Goal: Task Accomplishment & Management: Complete application form

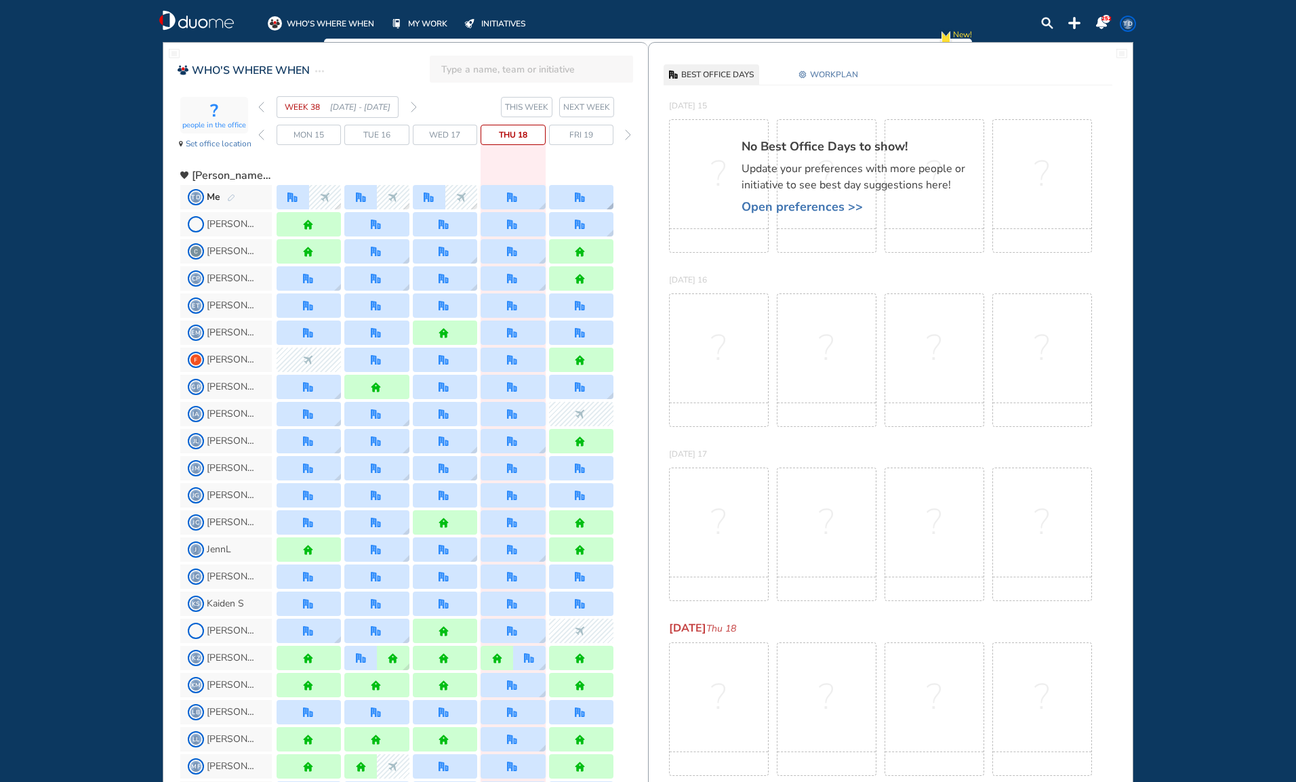
click at [582, 198] on img "office" at bounding box center [580, 198] width 10 height 10
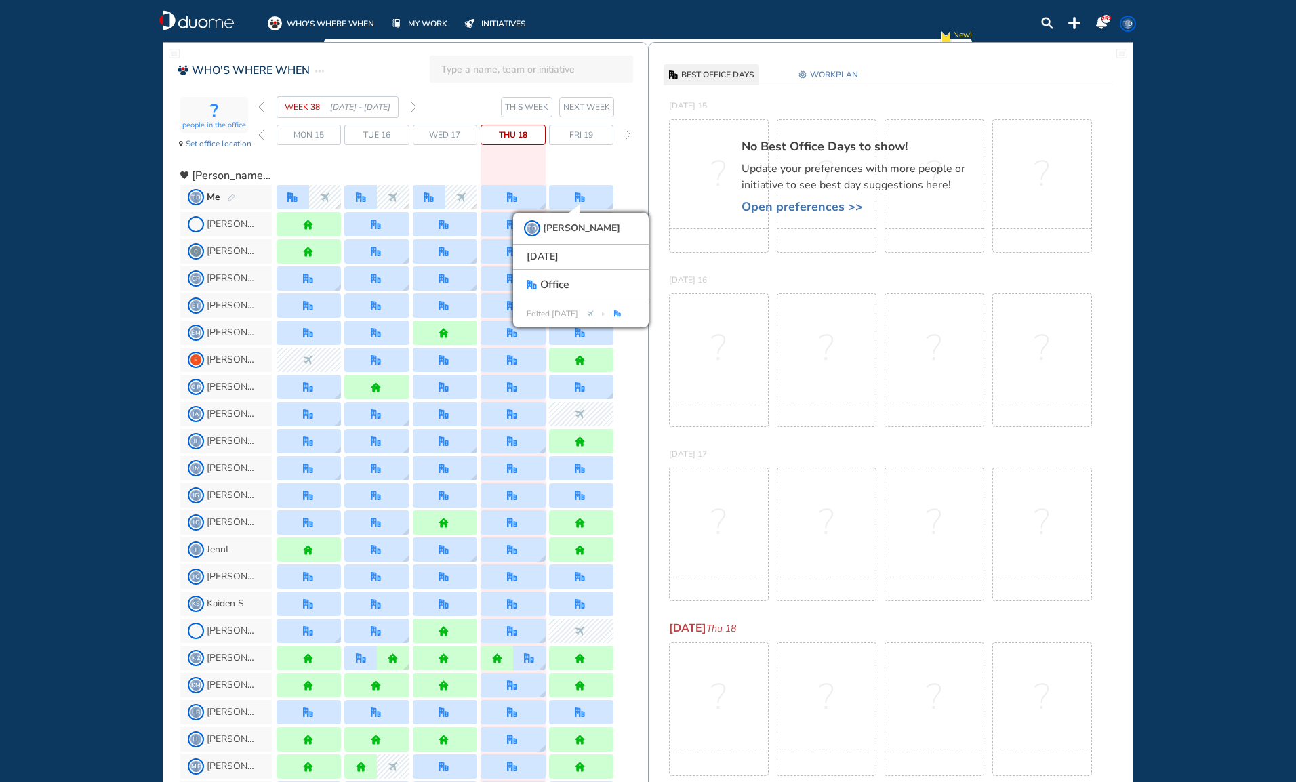
drag, startPoint x: 841, startPoint y: 73, endPoint x: 848, endPoint y: 73, distance: 6.8
click at [848, 73] on span "WORKPLAN" at bounding box center [834, 75] width 48 height 14
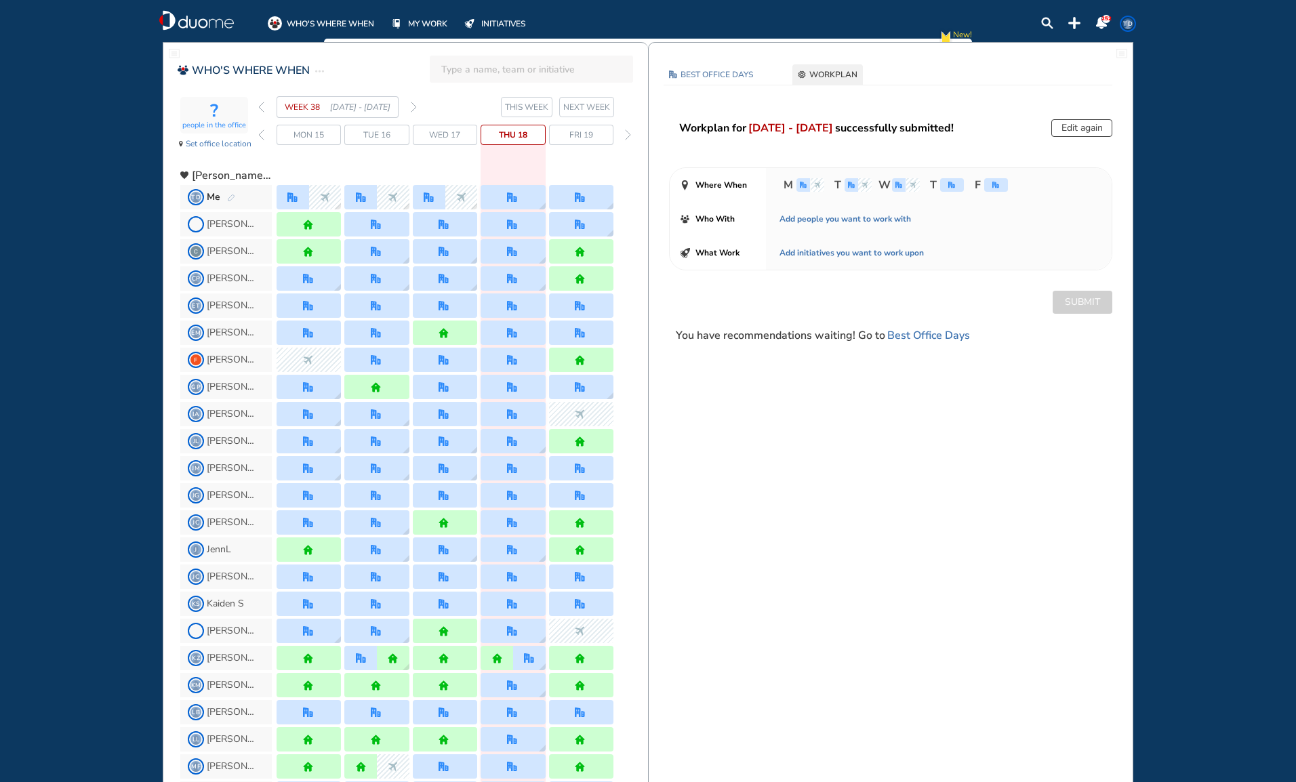
click at [994, 180] on div "office" at bounding box center [996, 185] width 24 height 14
click at [1098, 124] on button "Edit again" at bounding box center [1082, 128] width 61 height 18
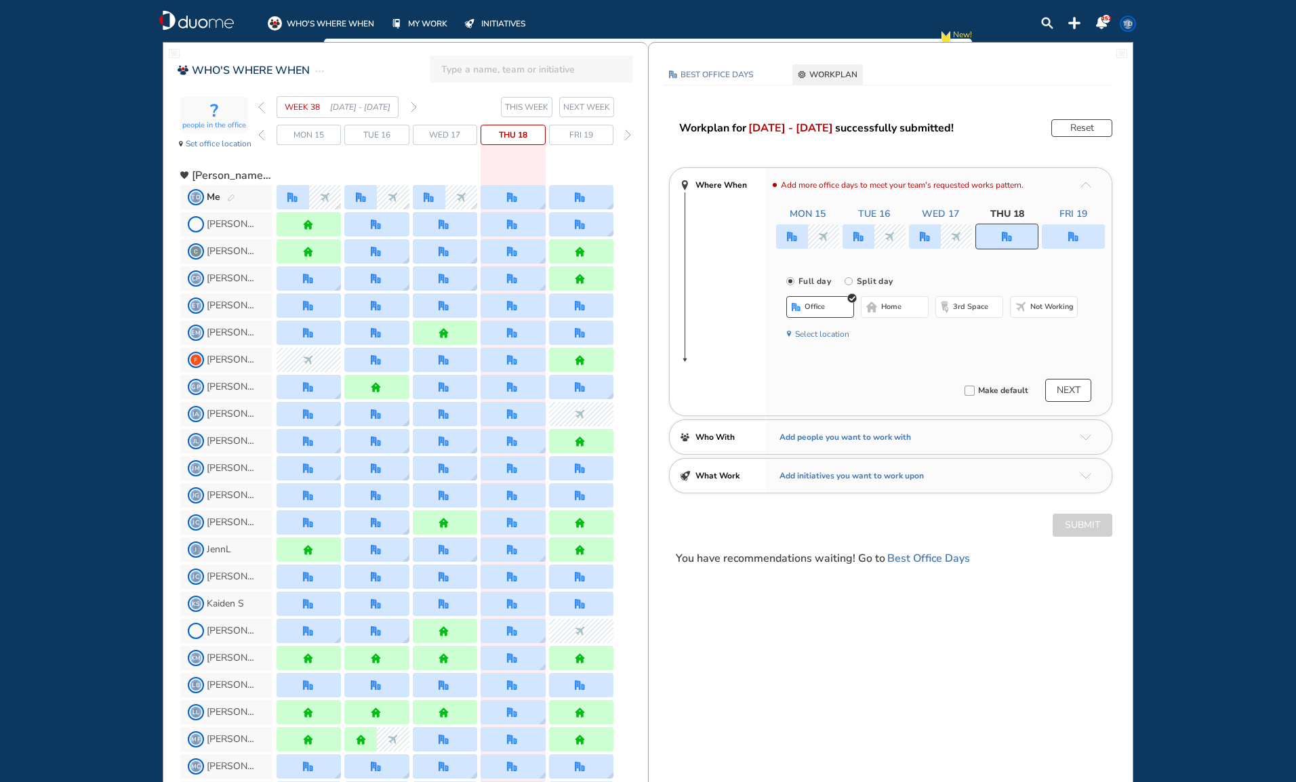
click at [1076, 237] on img "office" at bounding box center [1074, 237] width 10 height 10
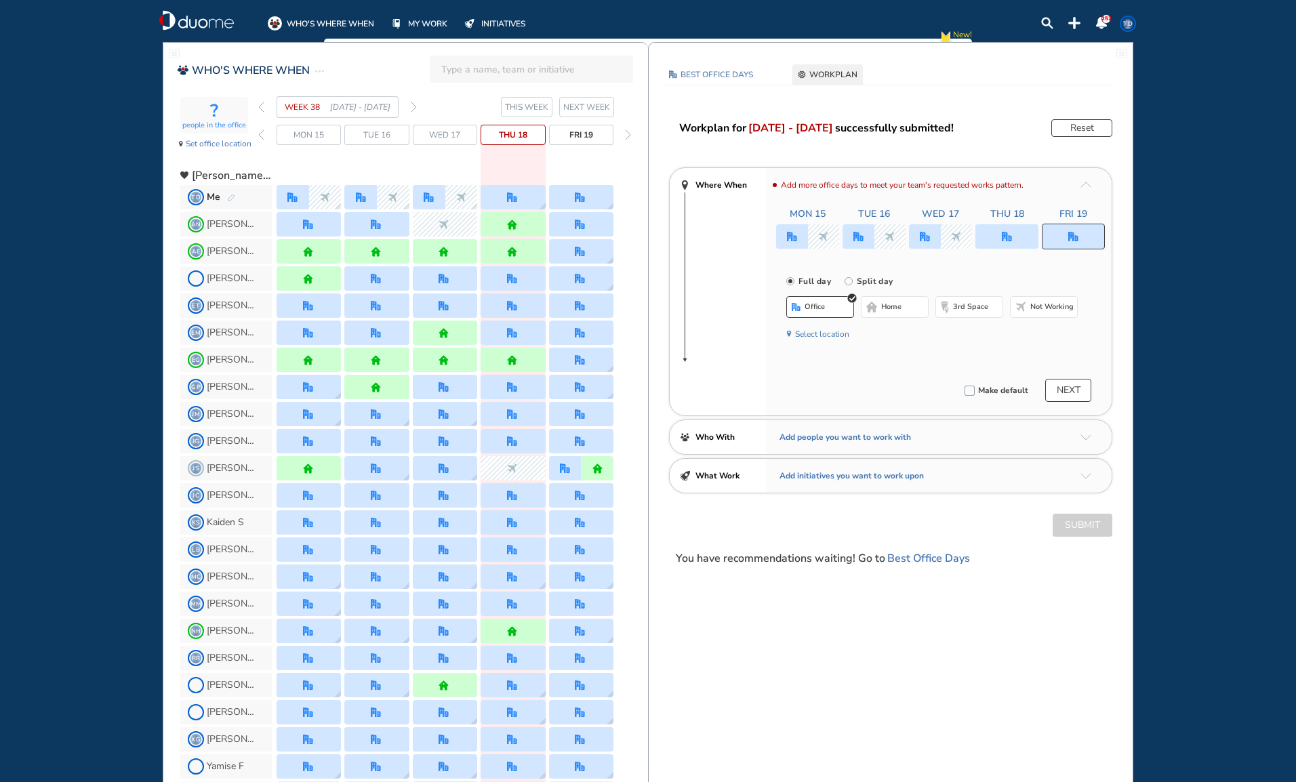
drag, startPoint x: 1042, startPoint y: 304, endPoint x: 1023, endPoint y: 304, distance: 19.0
click at [1023, 304] on img "nonworking-bdbdbd" at bounding box center [1021, 307] width 11 height 11
click at [1022, 241] on div at bounding box center [1007, 236] width 63 height 24
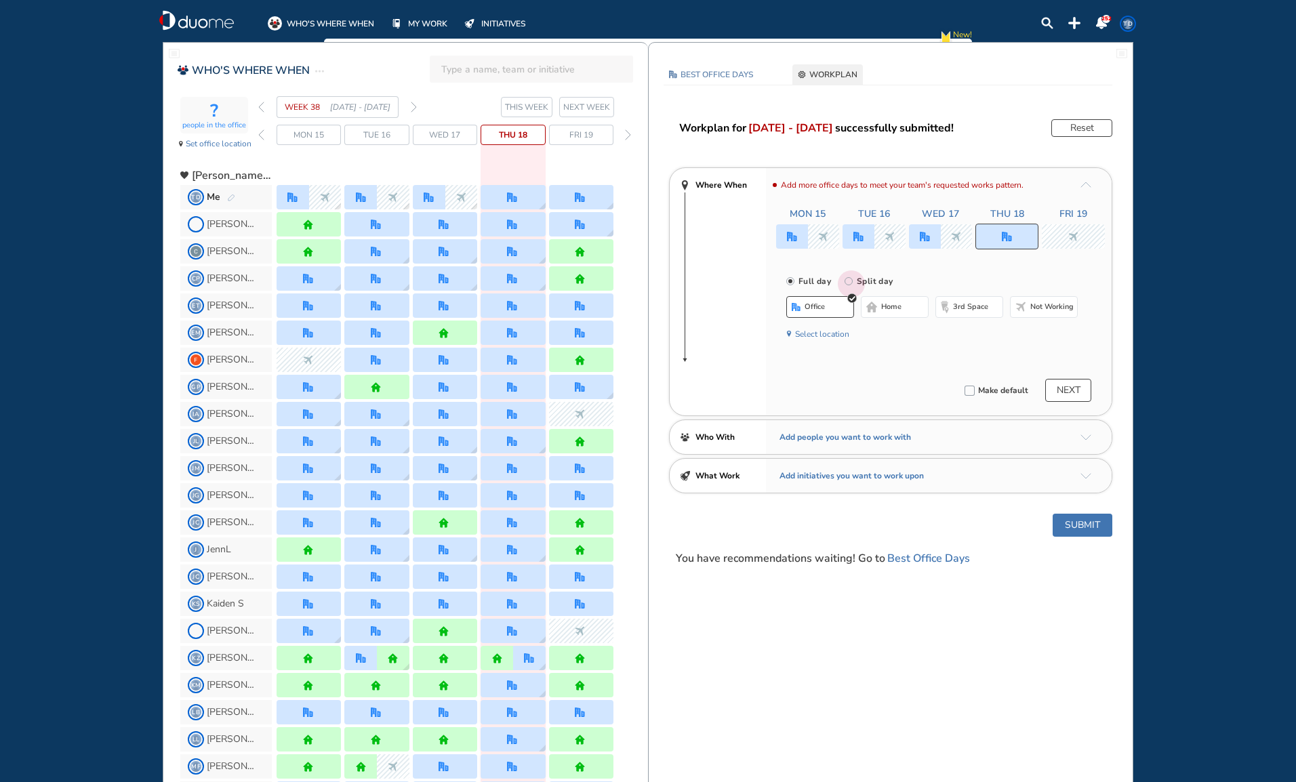
click at [845, 280] on input "Split day" at bounding box center [858, 289] width 27 height 27
radio input "true"
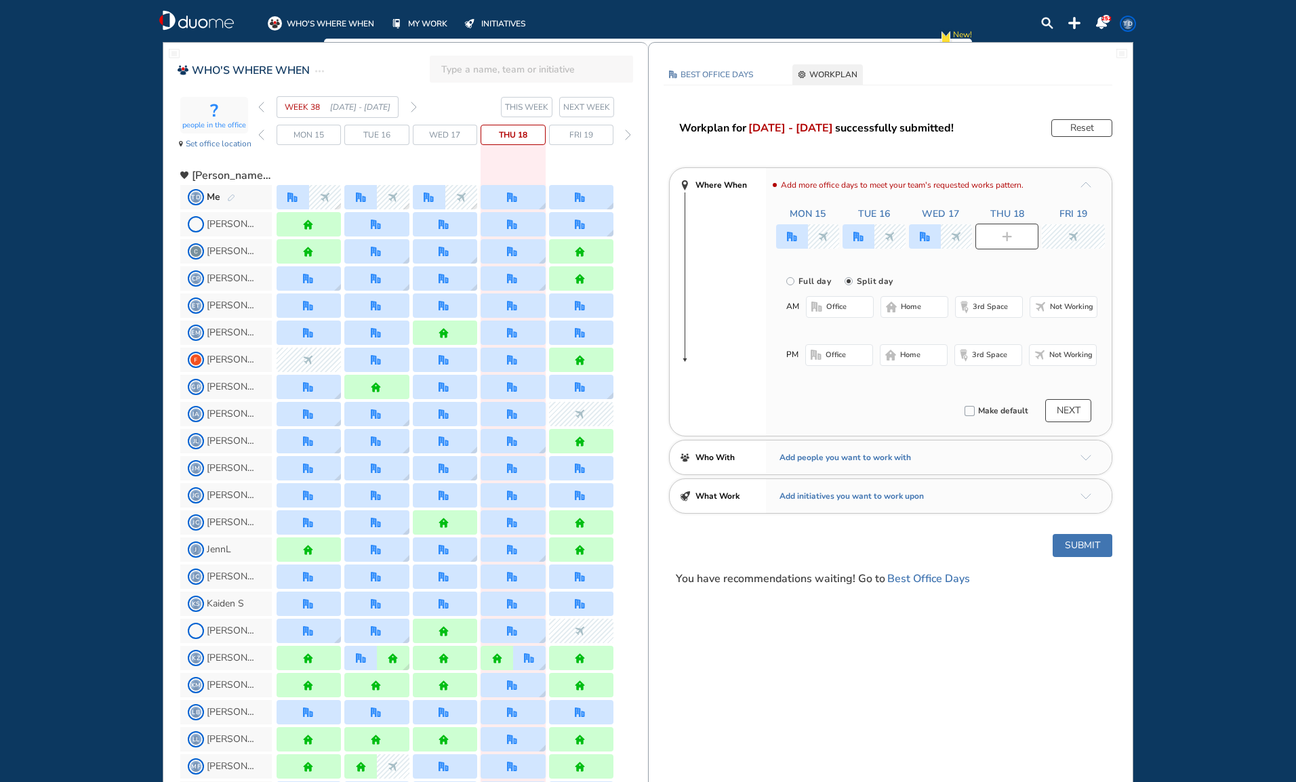
click at [852, 307] on button "office" at bounding box center [840, 307] width 68 height 22
click at [1050, 359] on span "Not working" at bounding box center [1071, 358] width 43 height 11
click at [1075, 549] on button "Submit" at bounding box center [1083, 549] width 60 height 23
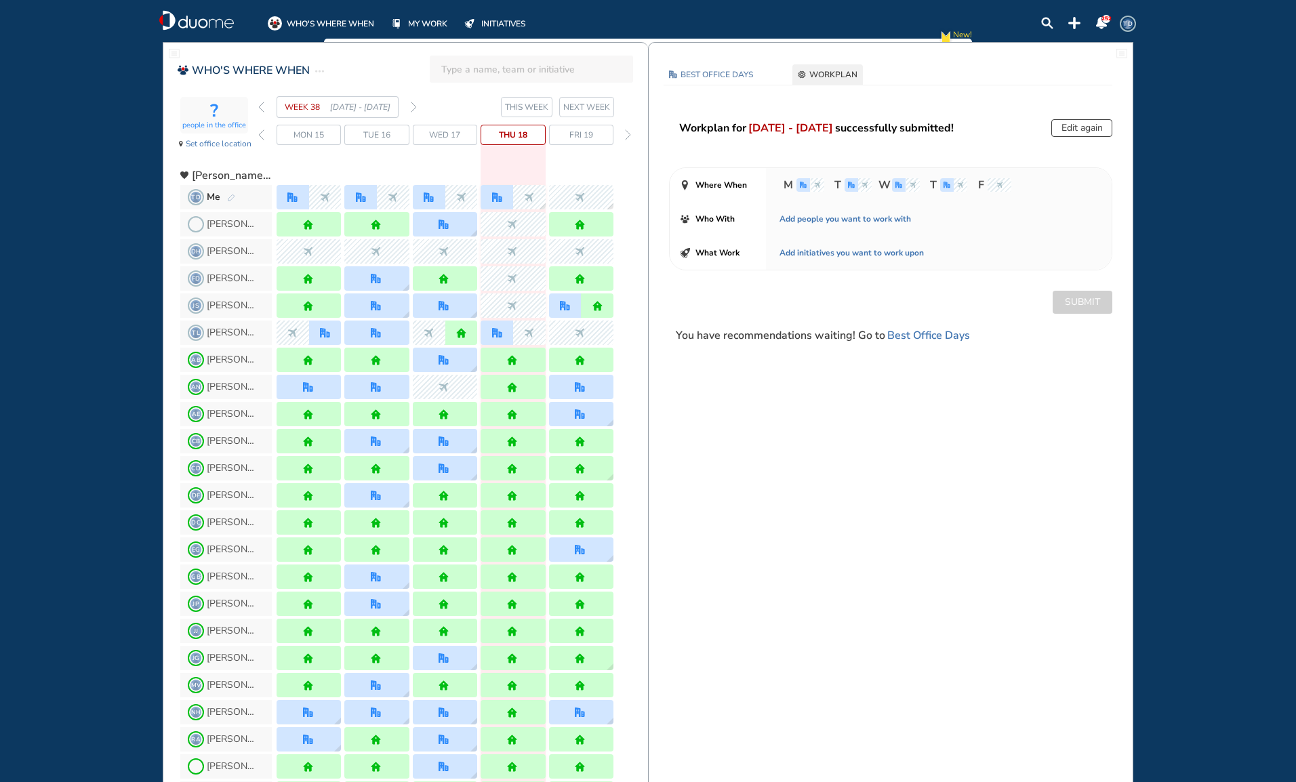
click at [596, 108] on span "NEXT WEEK" at bounding box center [586, 107] width 47 height 14
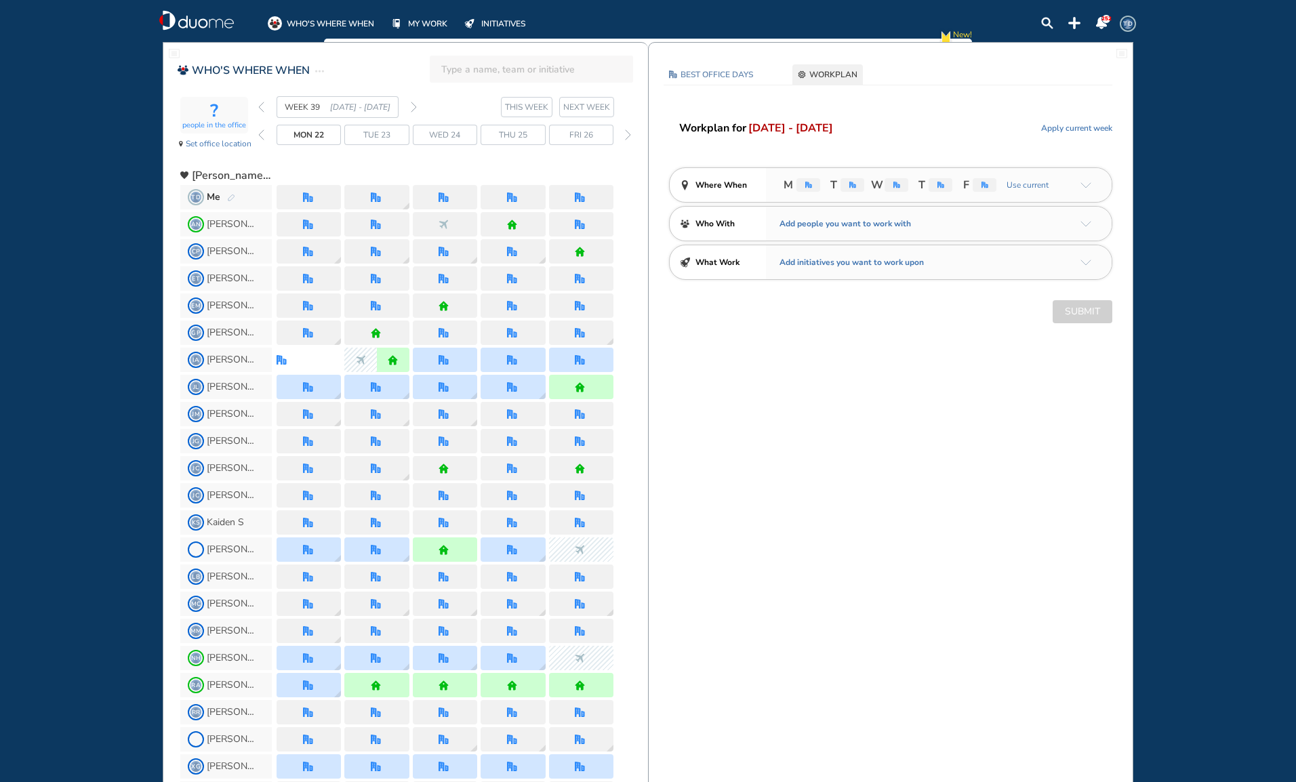
click at [810, 182] on img "office" at bounding box center [808, 185] width 7 height 7
click at [1095, 127] on span "Apply current week" at bounding box center [1076, 128] width 71 height 14
click at [808, 188] on div "office" at bounding box center [804, 185] width 14 height 14
click at [841, 73] on span "WORKPLAN" at bounding box center [834, 75] width 48 height 14
click at [1100, 128] on span "Reset" at bounding box center [1102, 128] width 20 height 14
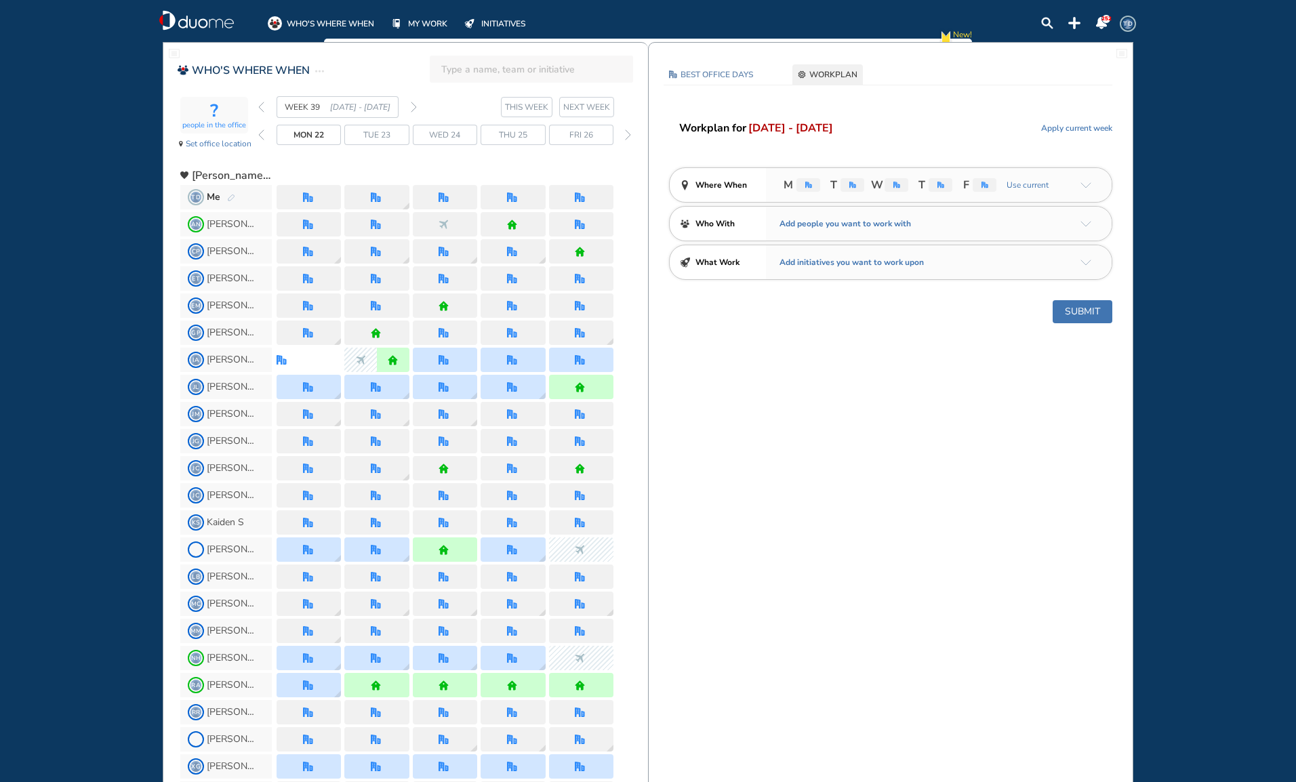
click at [1088, 186] on img "arrow-down-a5b4c4" at bounding box center [1086, 185] width 11 height 6
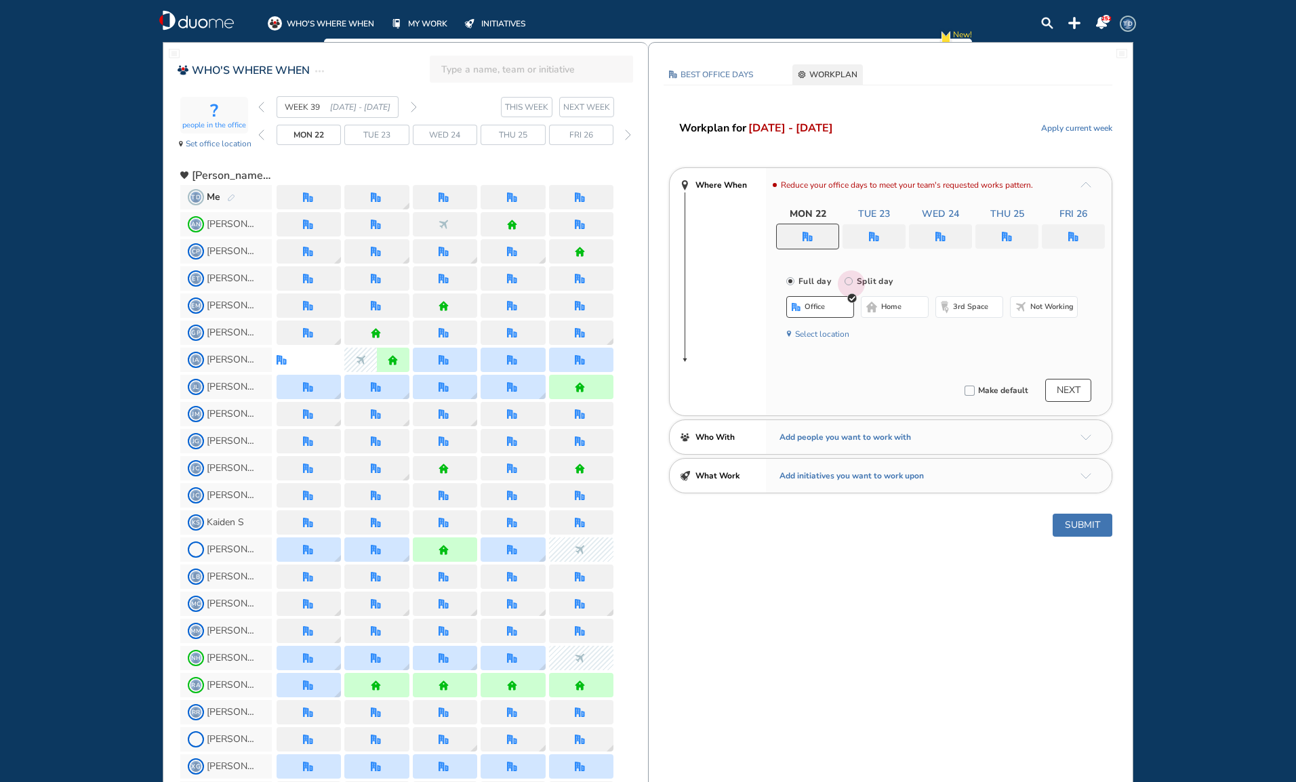
click at [848, 280] on input "Split day" at bounding box center [858, 289] width 27 height 27
radio input "true"
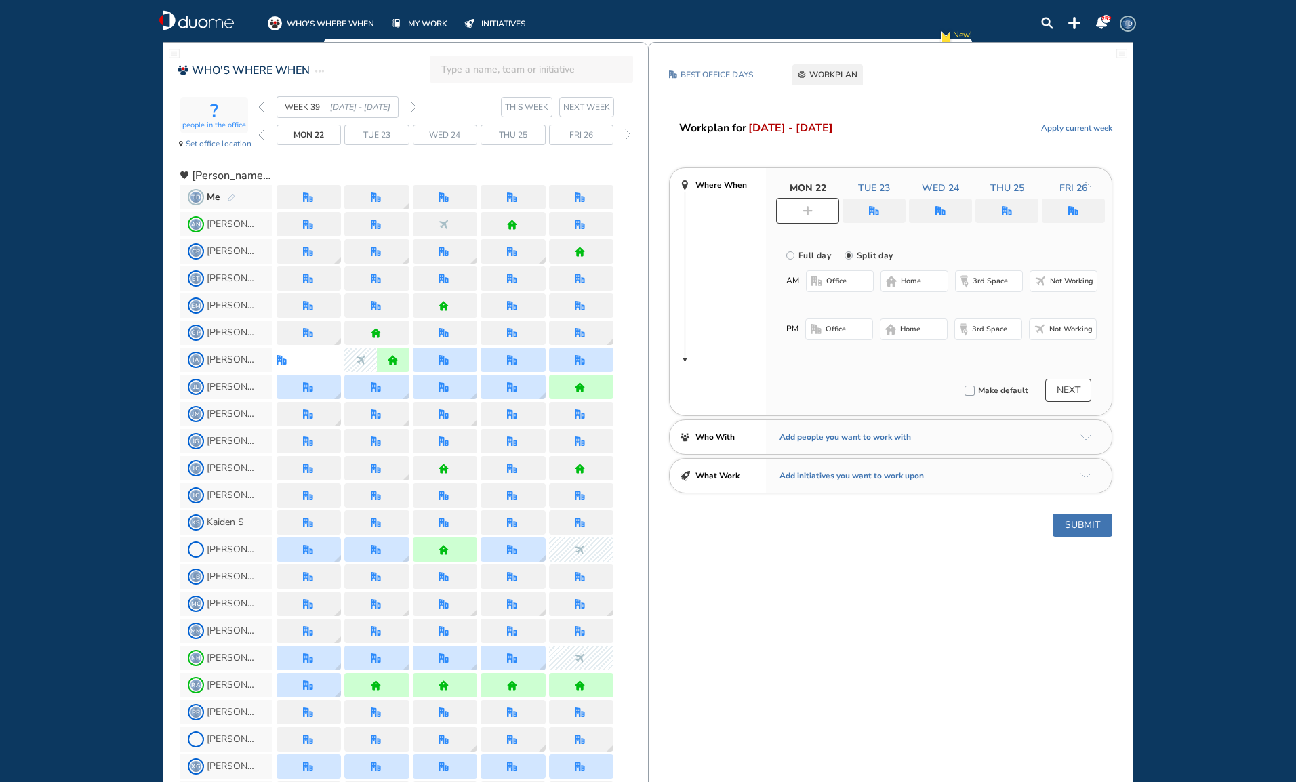
click at [821, 277] on img "office-bdbdbd" at bounding box center [817, 281] width 11 height 11
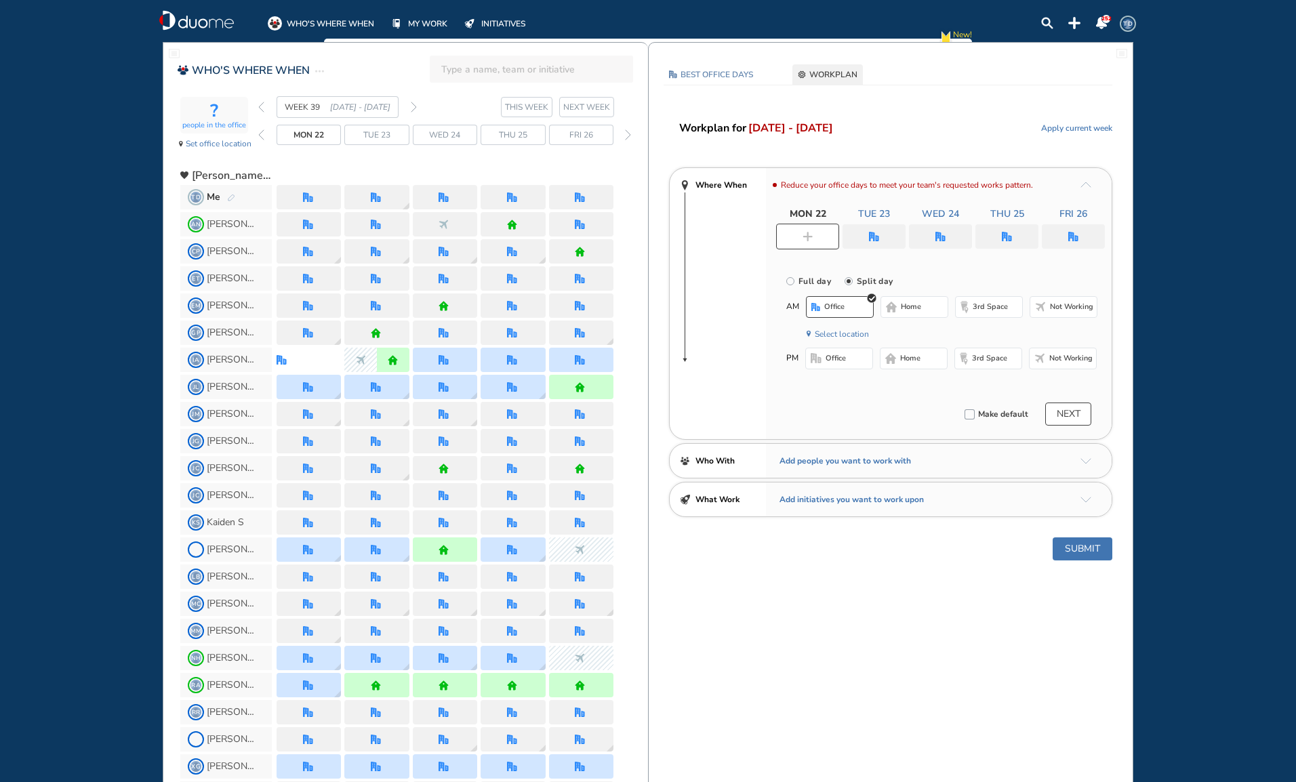
click at [993, 360] on span "3rd space" at bounding box center [989, 358] width 35 height 11
click at [879, 232] on img "office" at bounding box center [874, 237] width 10 height 10
radio input "true"
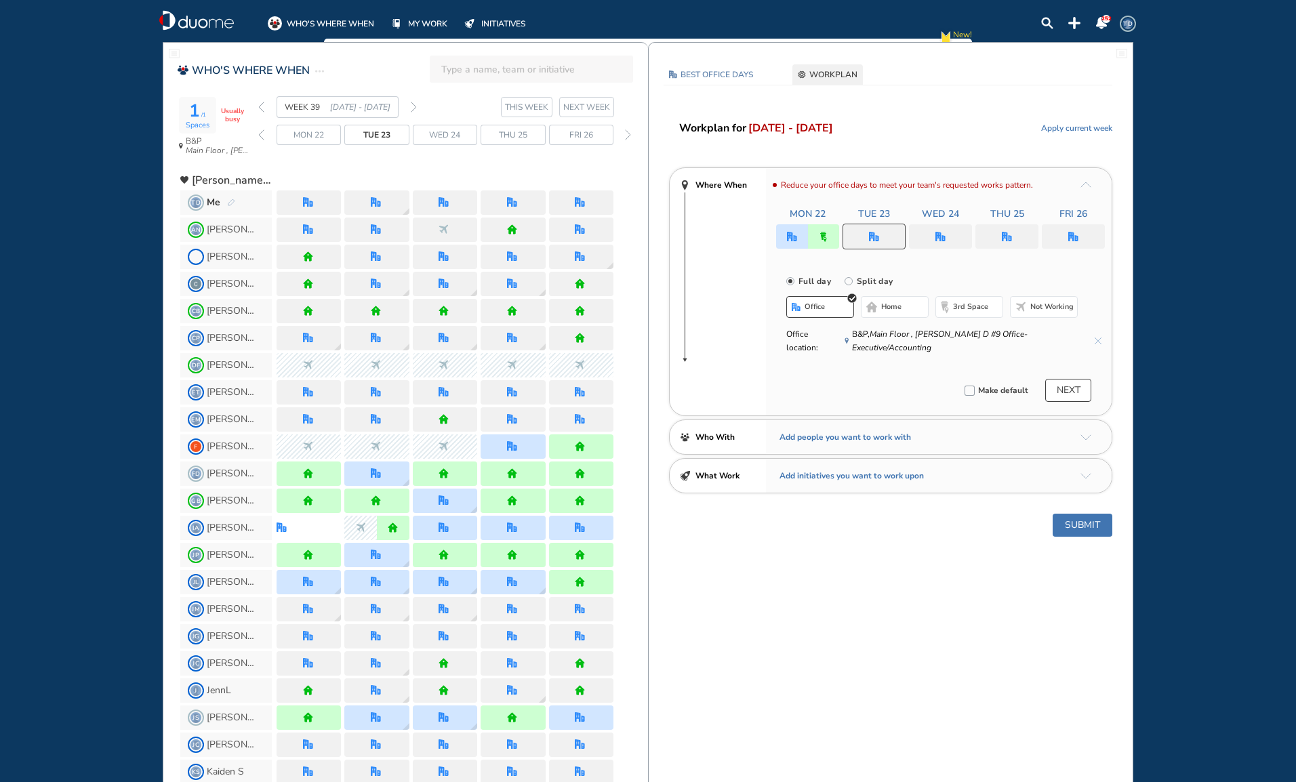
click at [879, 232] on img "office" at bounding box center [874, 237] width 10 height 10
click at [943, 234] on img "office" at bounding box center [941, 237] width 10 height 10
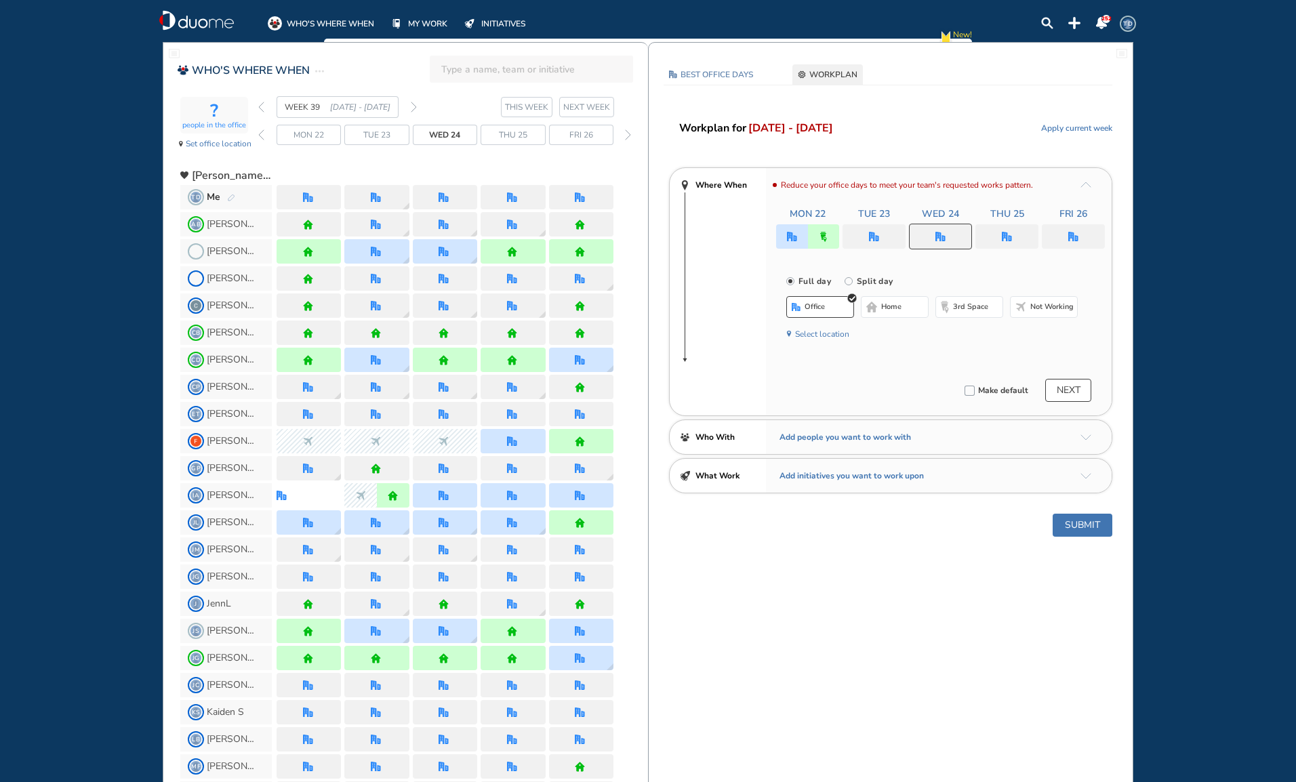
click at [951, 235] on div at bounding box center [940, 237] width 63 height 26
click at [850, 281] on input "Split day" at bounding box center [858, 289] width 27 height 27
radio input "true"
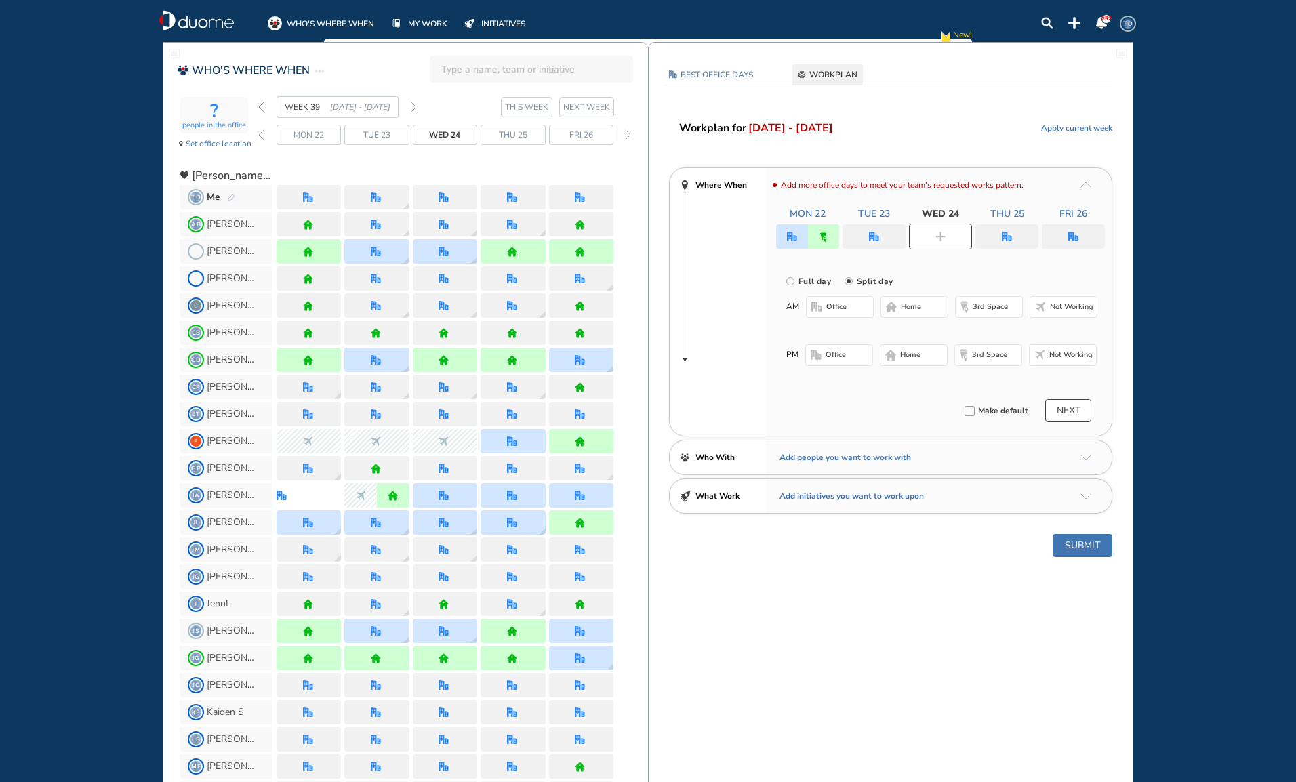
click at [1079, 306] on span "Not working" at bounding box center [1071, 307] width 43 height 11
click at [842, 350] on span "office" at bounding box center [836, 355] width 20 height 11
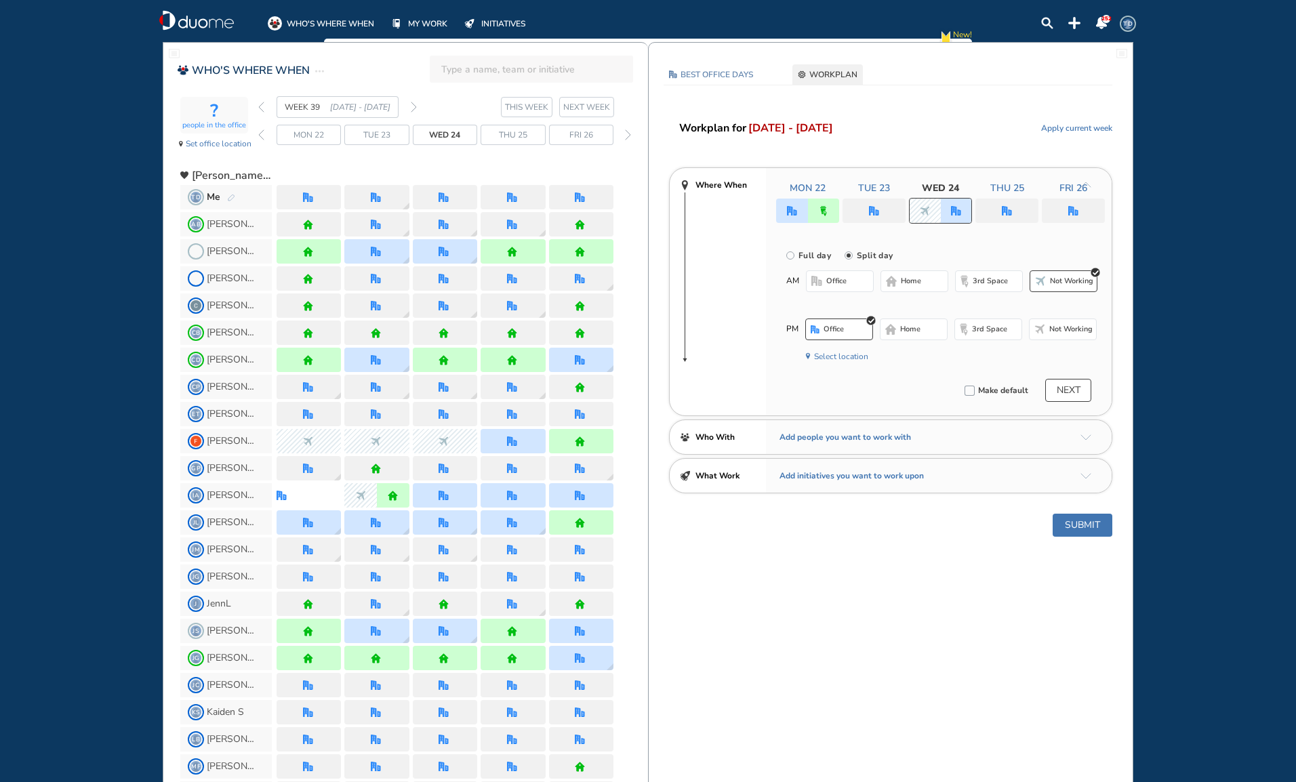
click at [1080, 207] on div at bounding box center [1073, 211] width 63 height 24
radio input "true"
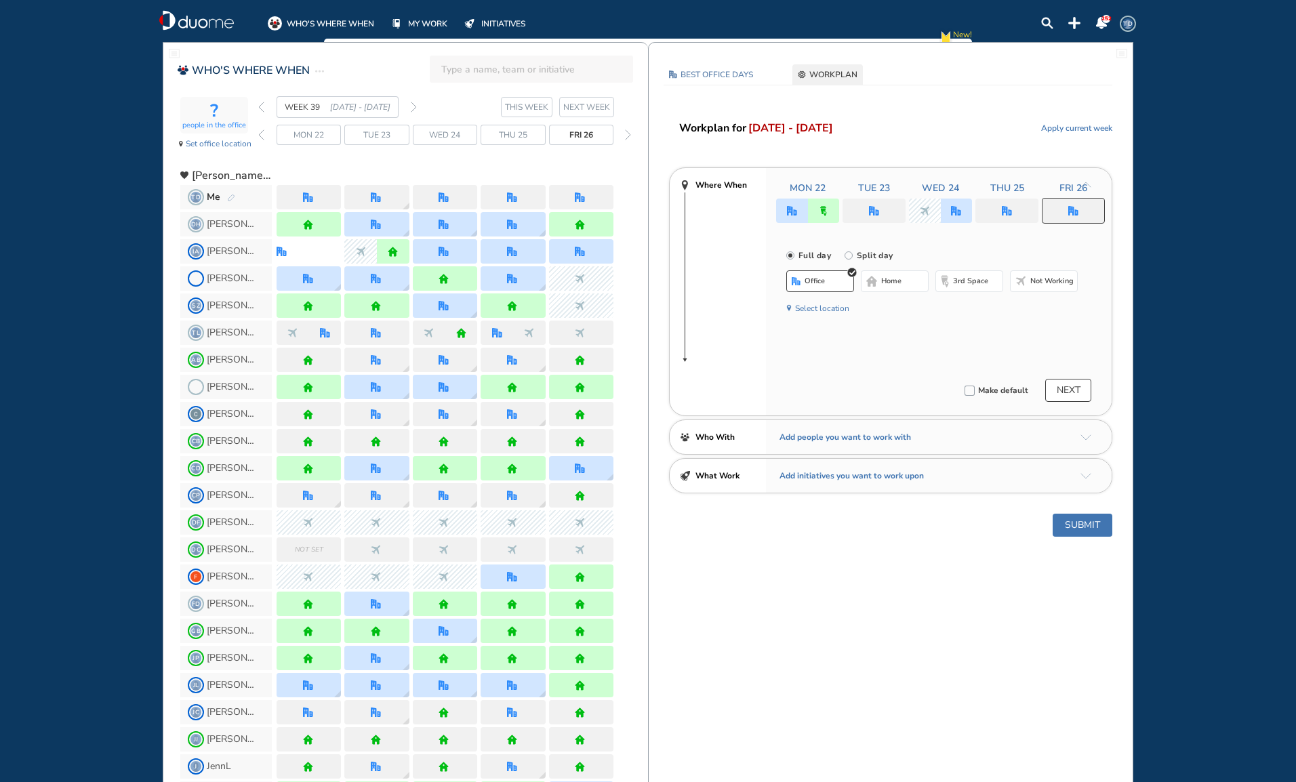
click at [850, 253] on input "Split day" at bounding box center [858, 263] width 27 height 27
radio input "true"
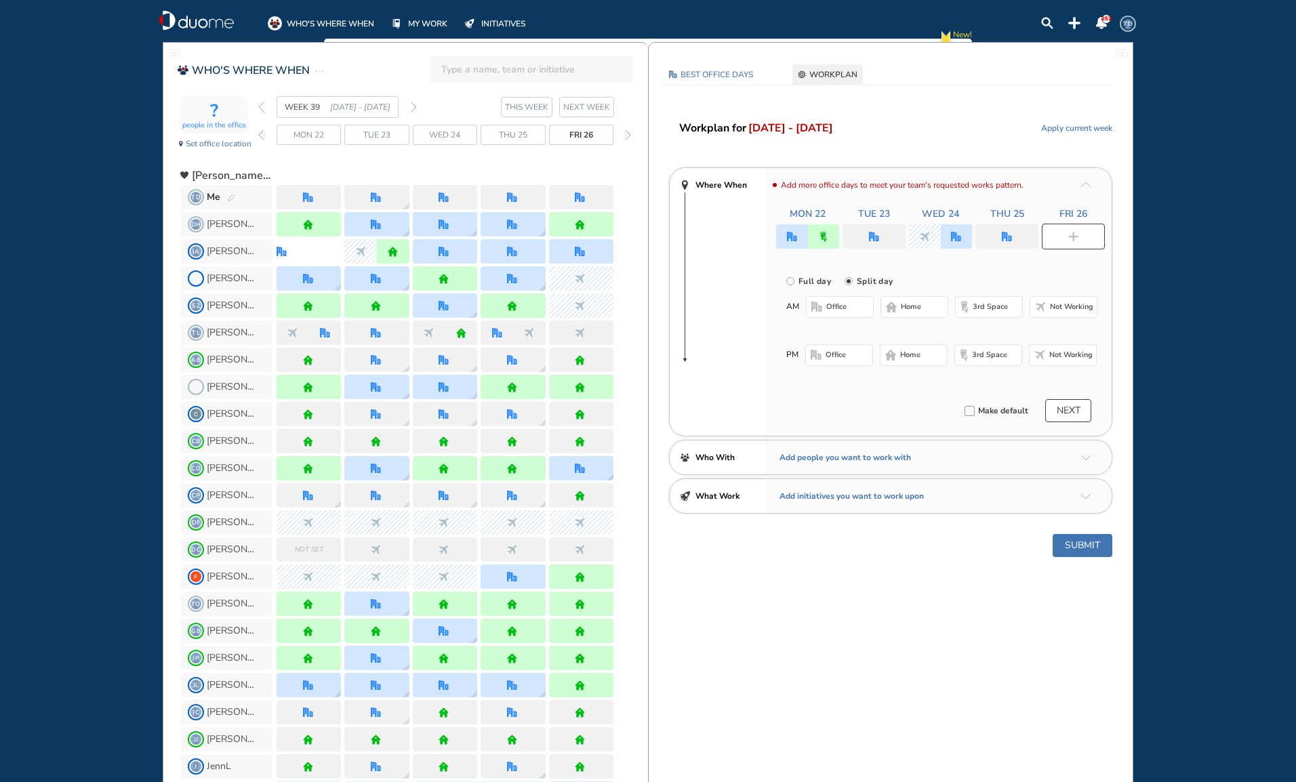
click at [1075, 304] on span "Not working" at bounding box center [1071, 307] width 43 height 11
click at [843, 357] on span "office" at bounding box center [836, 355] width 20 height 11
click at [1078, 548] on button "Submit" at bounding box center [1083, 549] width 60 height 23
